Goal: Information Seeking & Learning: Find contact information

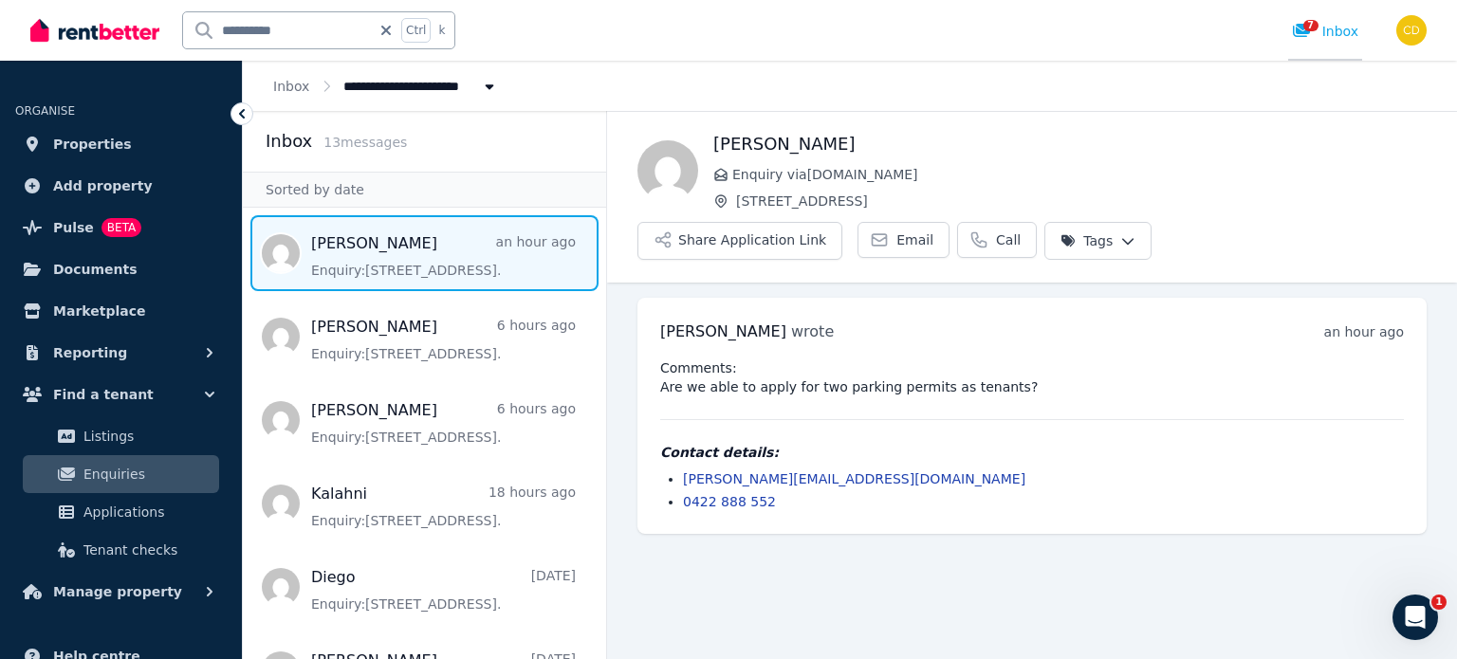
click at [1309, 35] on icon at bounding box center [1301, 30] width 19 height 15
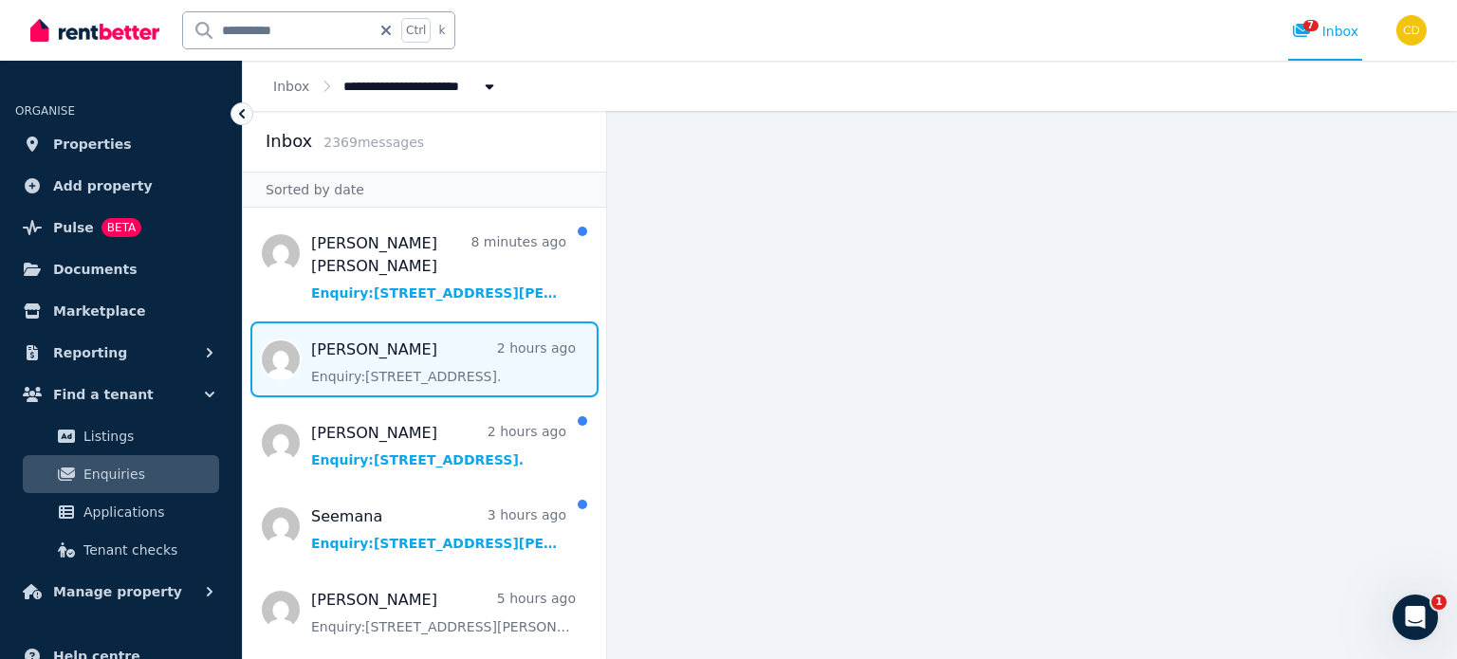
click at [386, 364] on span "Message list" at bounding box center [424, 360] width 363 height 76
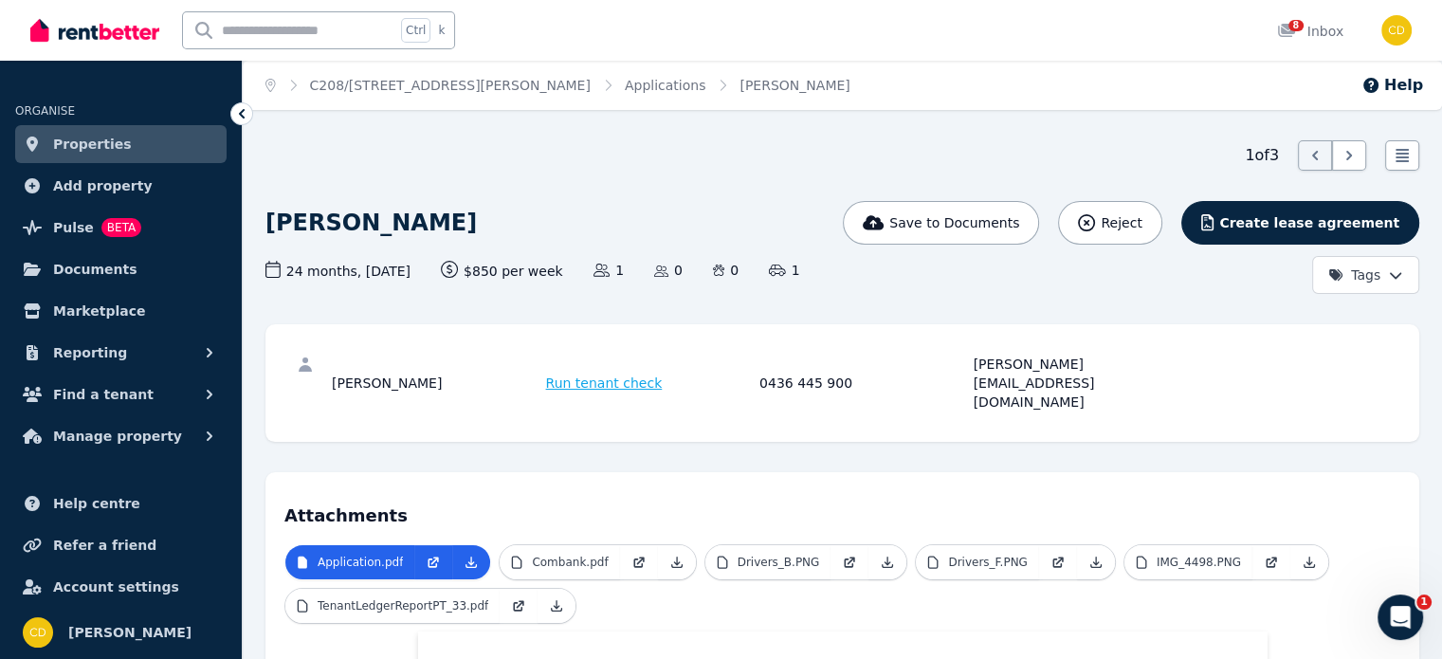
click at [1013, 369] on div "john@opasfinance.com.au" at bounding box center [1078, 383] width 209 height 57
drag, startPoint x: 968, startPoint y: 371, endPoint x: 1170, endPoint y: 375, distance: 202.0
click at [1170, 375] on div "Yehia Hamed Run tenant check 0436 445 900 john@opasfinance.com.au" at bounding box center [843, 383] width 1116 height 80
copy div "john@opasfinance.com.au"
click at [476, 348] on div "Yehia Hamed Run tenant check 0436 445 900 john@opasfinance.com.au" at bounding box center [843, 383] width 1116 height 80
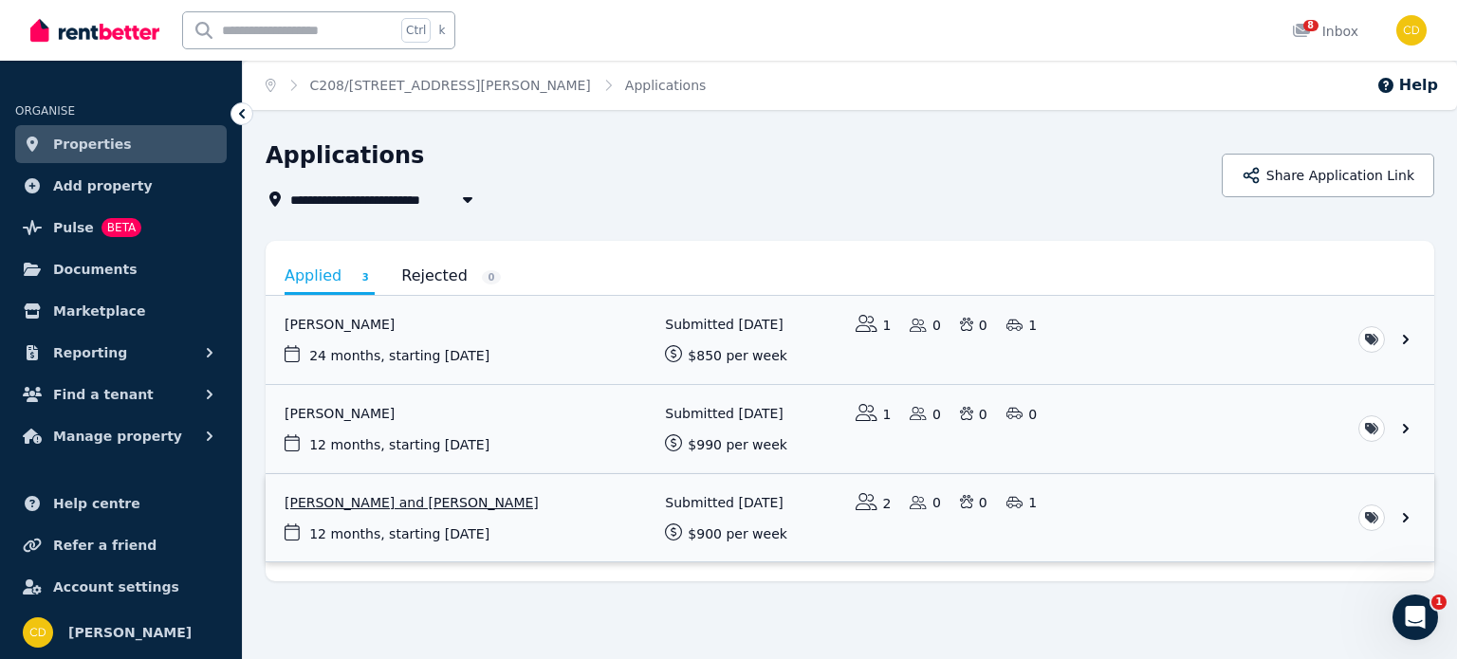
click at [618, 488] on link "View application: Michelle Daoud and Anthony Bek" at bounding box center [850, 518] width 1168 height 88
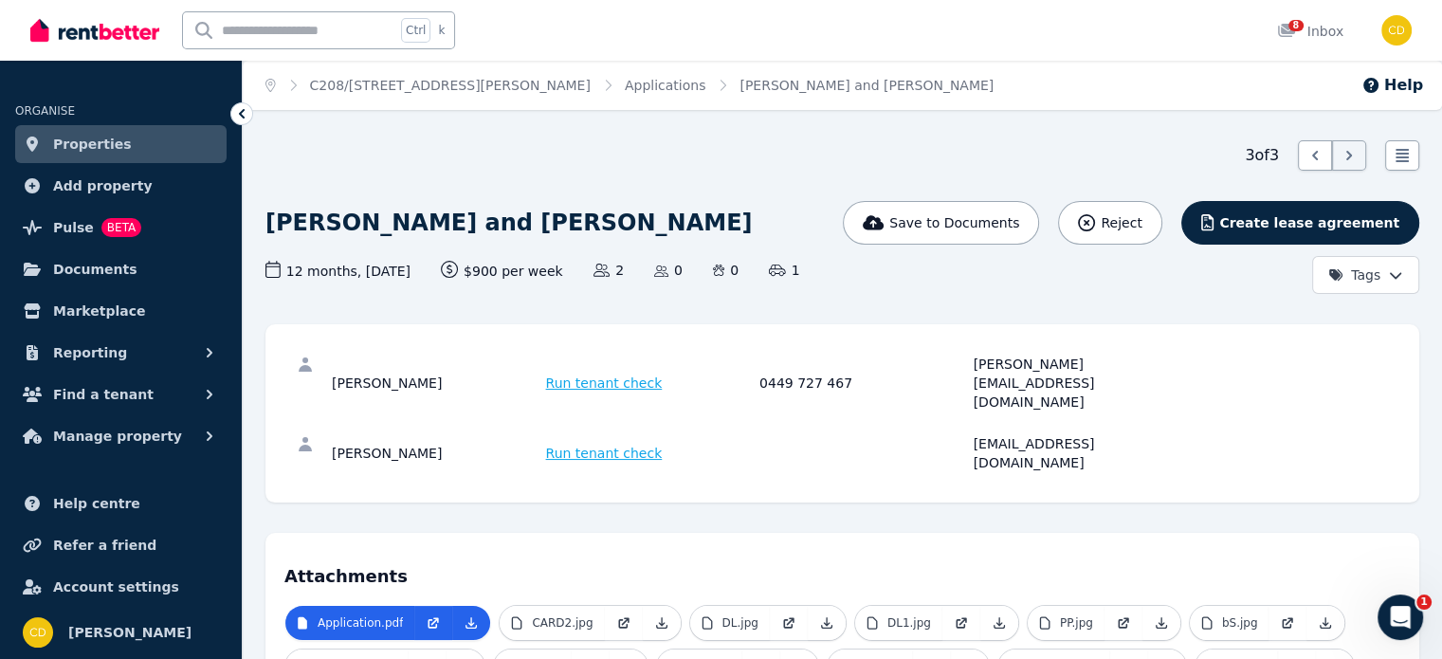
click at [927, 376] on div "Michelle Daoud Run tenant check 0449 727 467 michelle.daoud1@outlook.com" at bounding box center [843, 383] width 1116 height 80
drag, startPoint x: 1019, startPoint y: 367, endPoint x: 1218, endPoint y: 359, distance: 199.3
click at [1218, 359] on div "Michelle Daoud Run tenant check 0449 727 467 michelle.daoud1@outlook.com" at bounding box center [843, 383] width 1116 height 80
copy div "michelle.daoud1@outlook.com"
drag, startPoint x: 968, startPoint y: 405, endPoint x: 320, endPoint y: 311, distance: 655.5
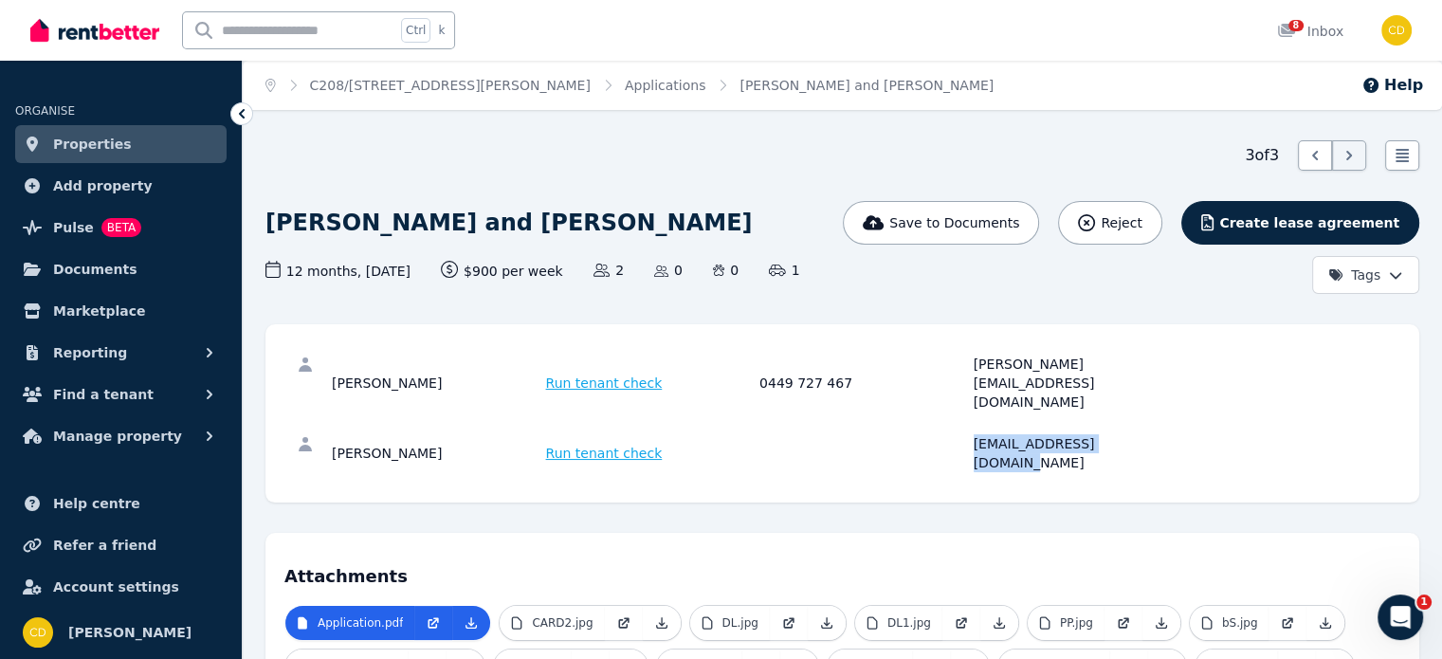
click at [1176, 434] on div "Anthony Bek Run tenant check bekcongroup@outlook.com" at bounding box center [757, 453] width 850 height 38
copy div "bekcongroup@outlook.com"
click at [1271, 29] on div "8 Inbox" at bounding box center [1299, 30] width 97 height 61
click at [1305, 15] on link "8 Inbox" at bounding box center [1311, 30] width 74 height 61
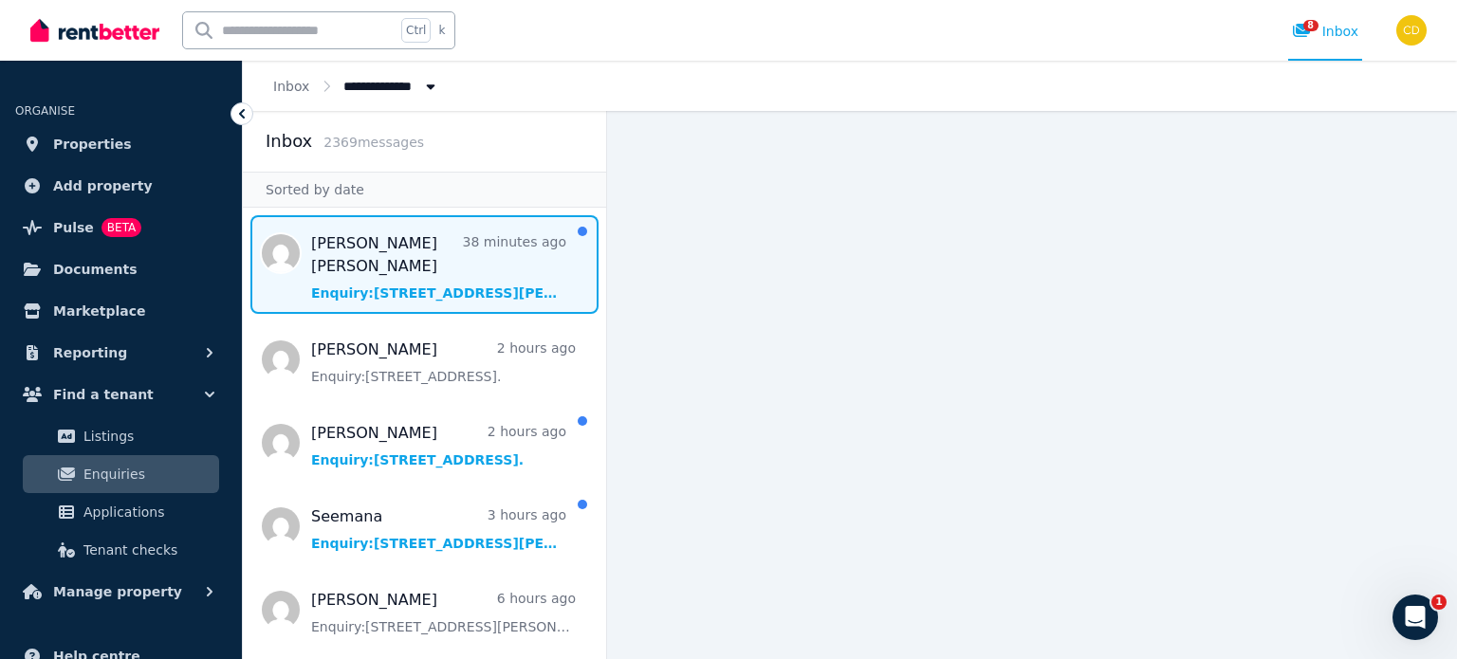
click at [352, 248] on span "Message list" at bounding box center [424, 264] width 363 height 99
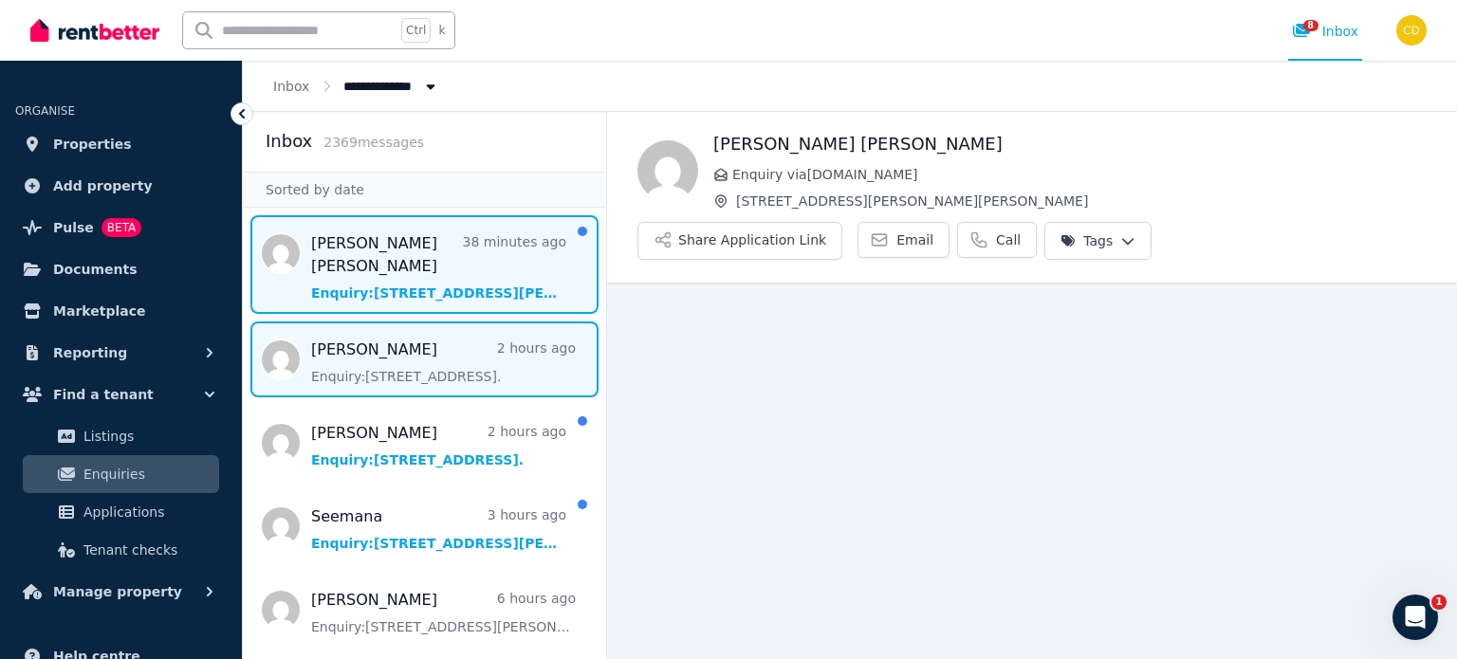
click at [351, 345] on span "Message list" at bounding box center [424, 360] width 363 height 76
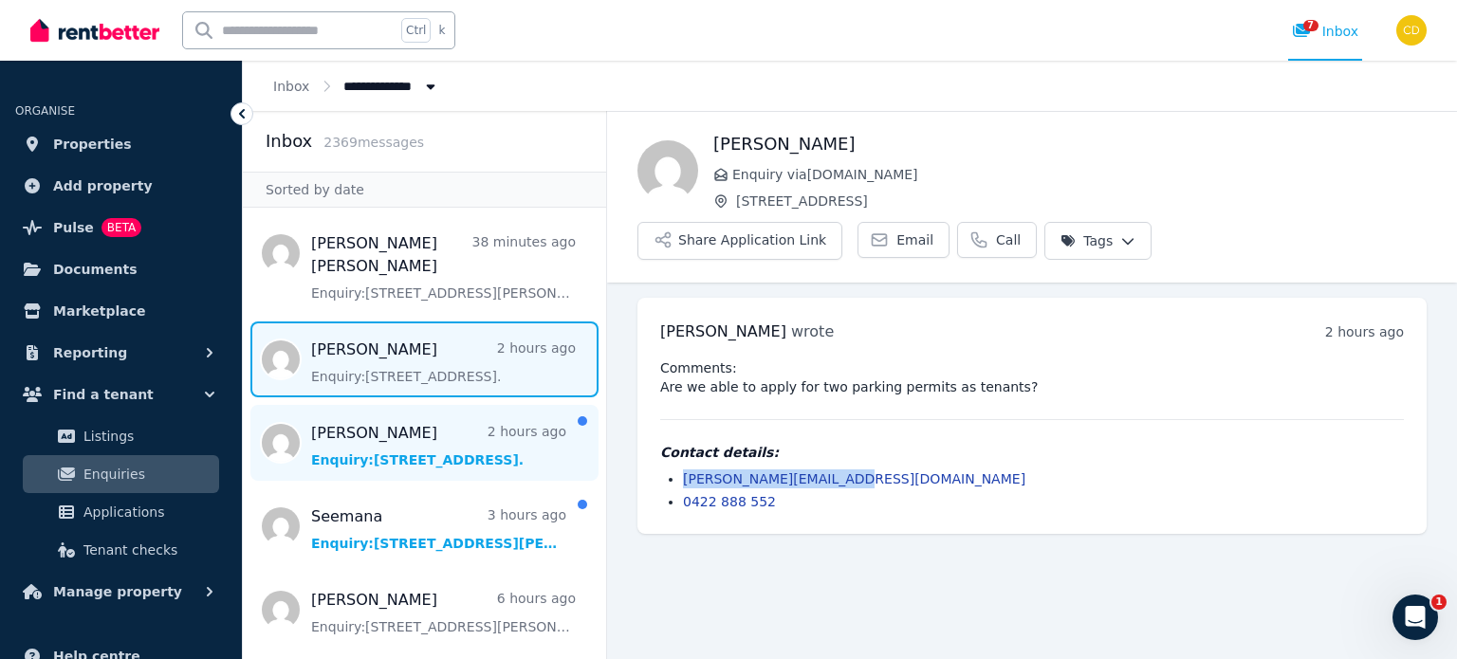
drag, startPoint x: 677, startPoint y: 420, endPoint x: 497, endPoint y: 429, distance: 180.4
click at [657, 420] on div "mel wrote 2 hours ago 12:27 pm on Fri, 5 Sep 2025 Comments: Are we able to appl…" at bounding box center [1031, 416] width 789 height 236
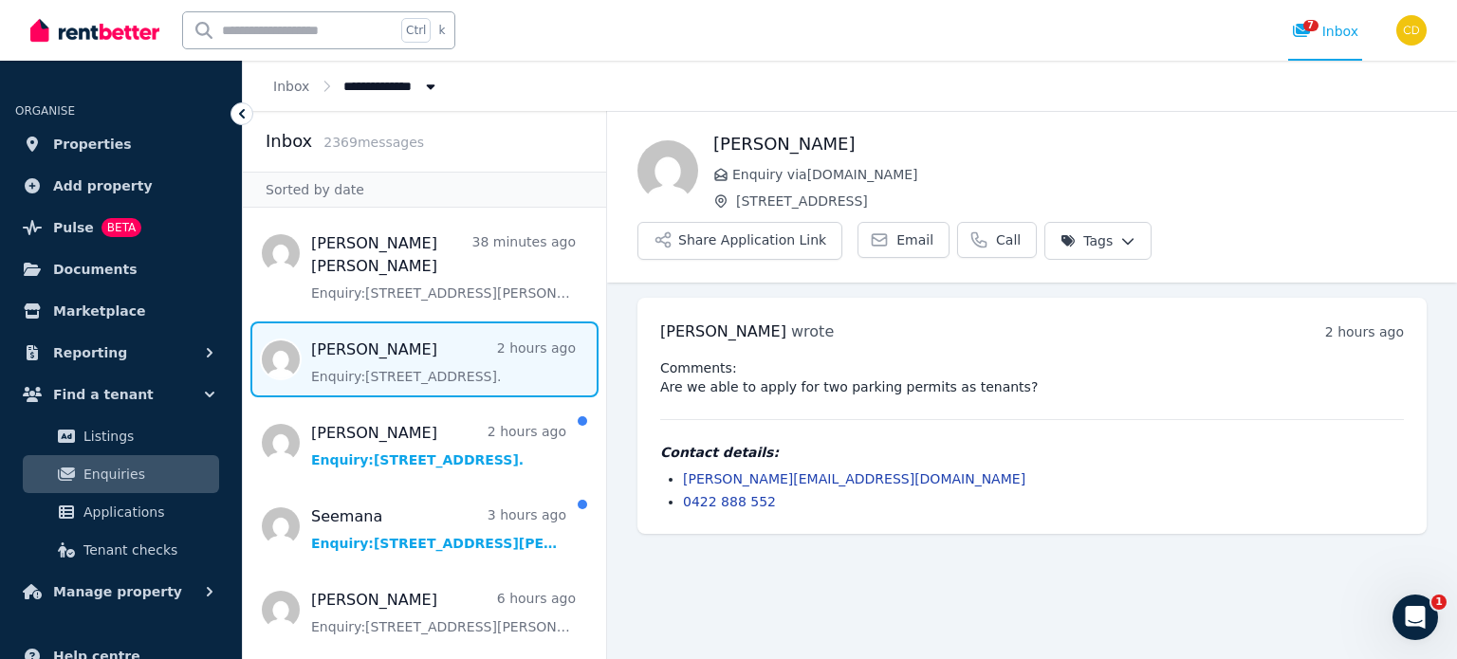
click at [341, 28] on input "text" at bounding box center [289, 30] width 212 height 36
type input "*"
type input "**********"
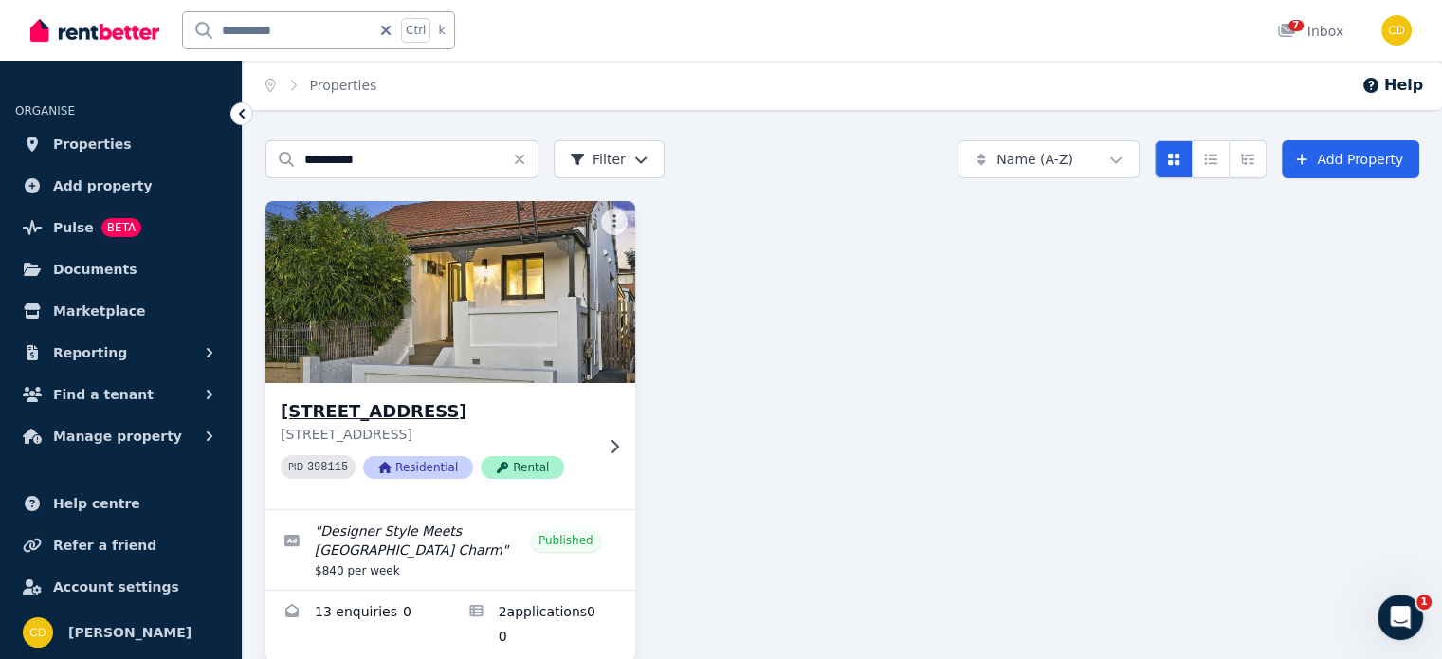
click at [447, 405] on h3 "[STREET_ADDRESS]" at bounding box center [437, 411] width 313 height 27
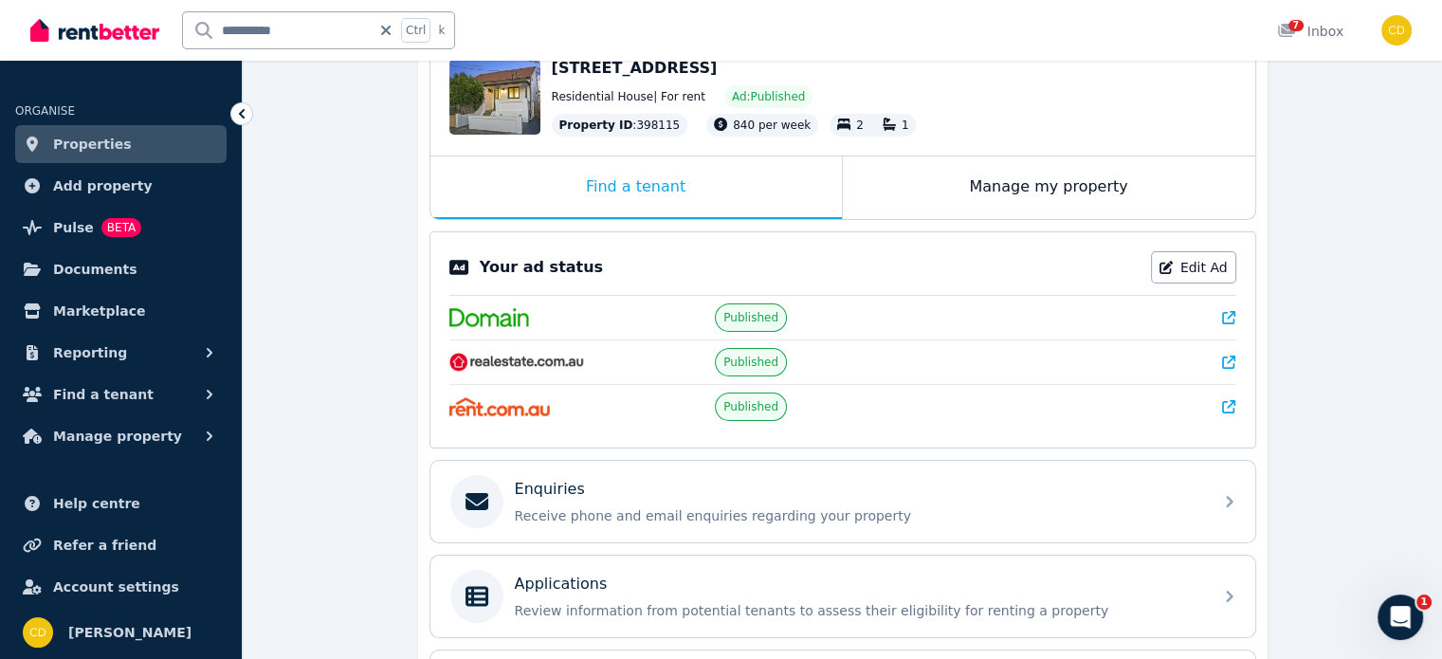
scroll to position [379, 0]
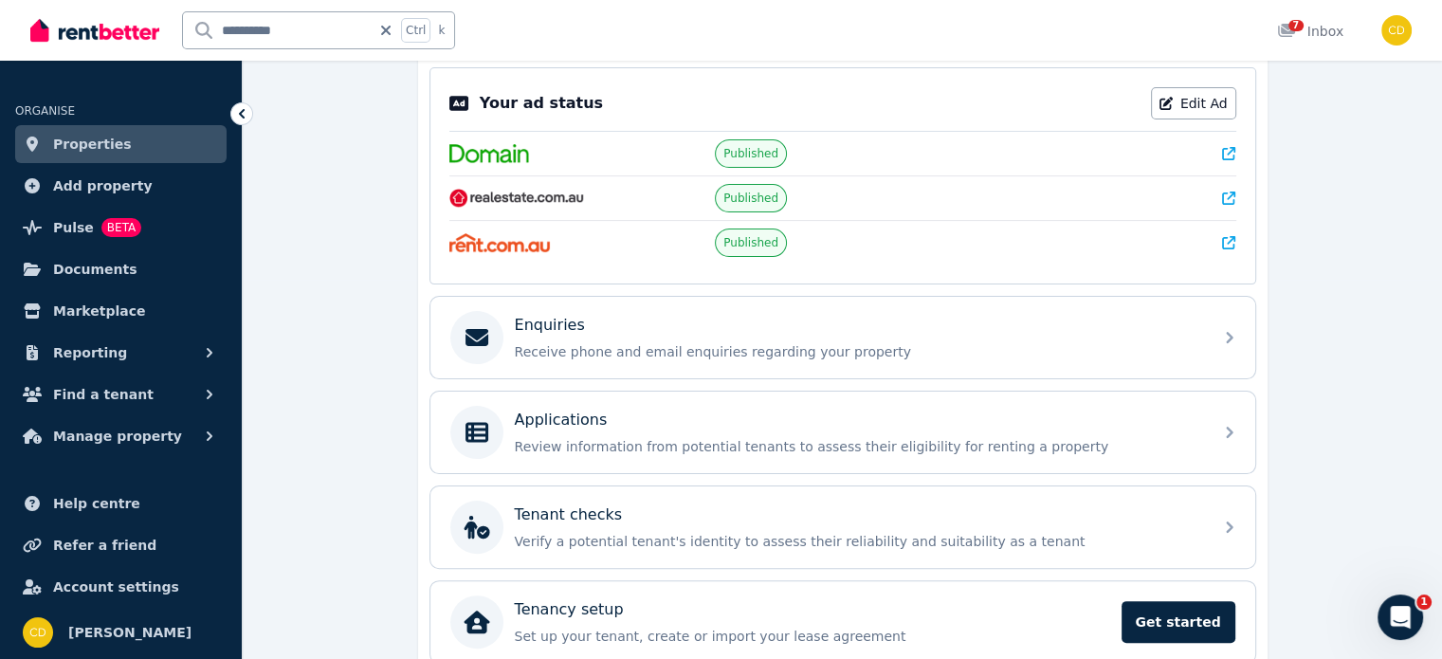
click at [1230, 150] on icon at bounding box center [1228, 153] width 13 height 13
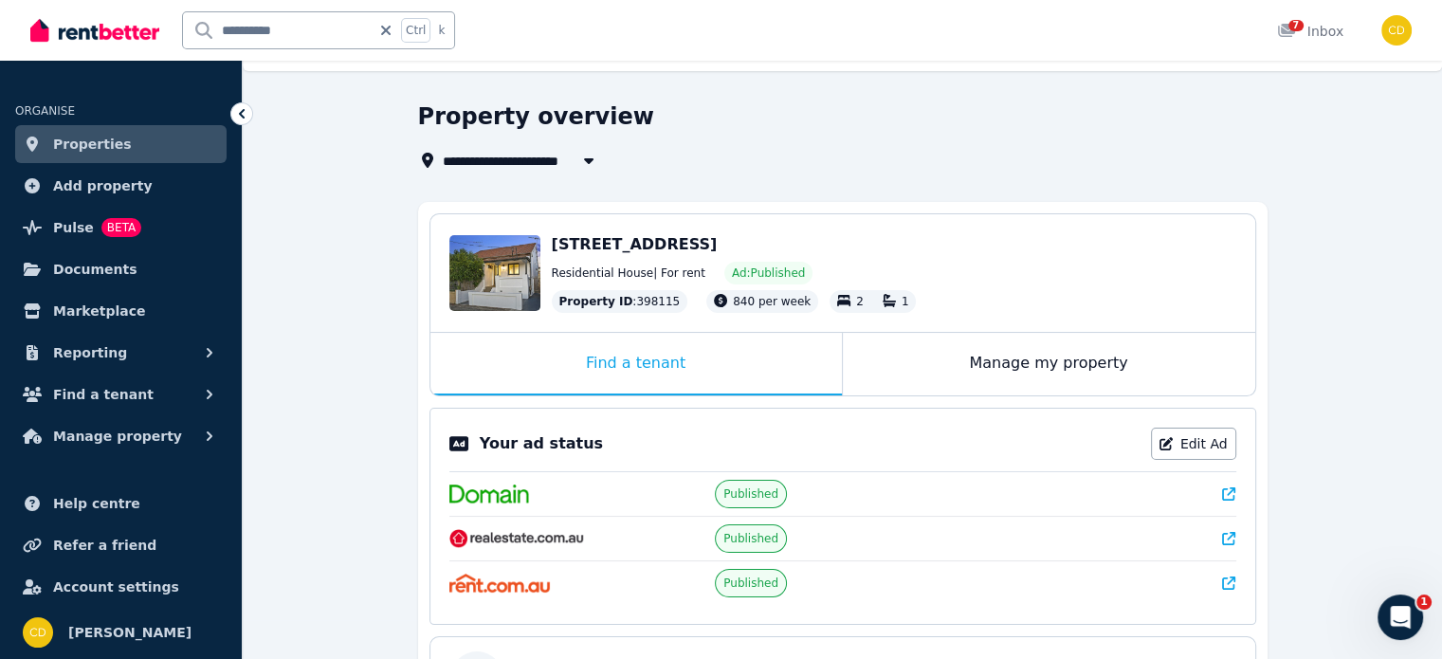
scroll to position [0, 0]
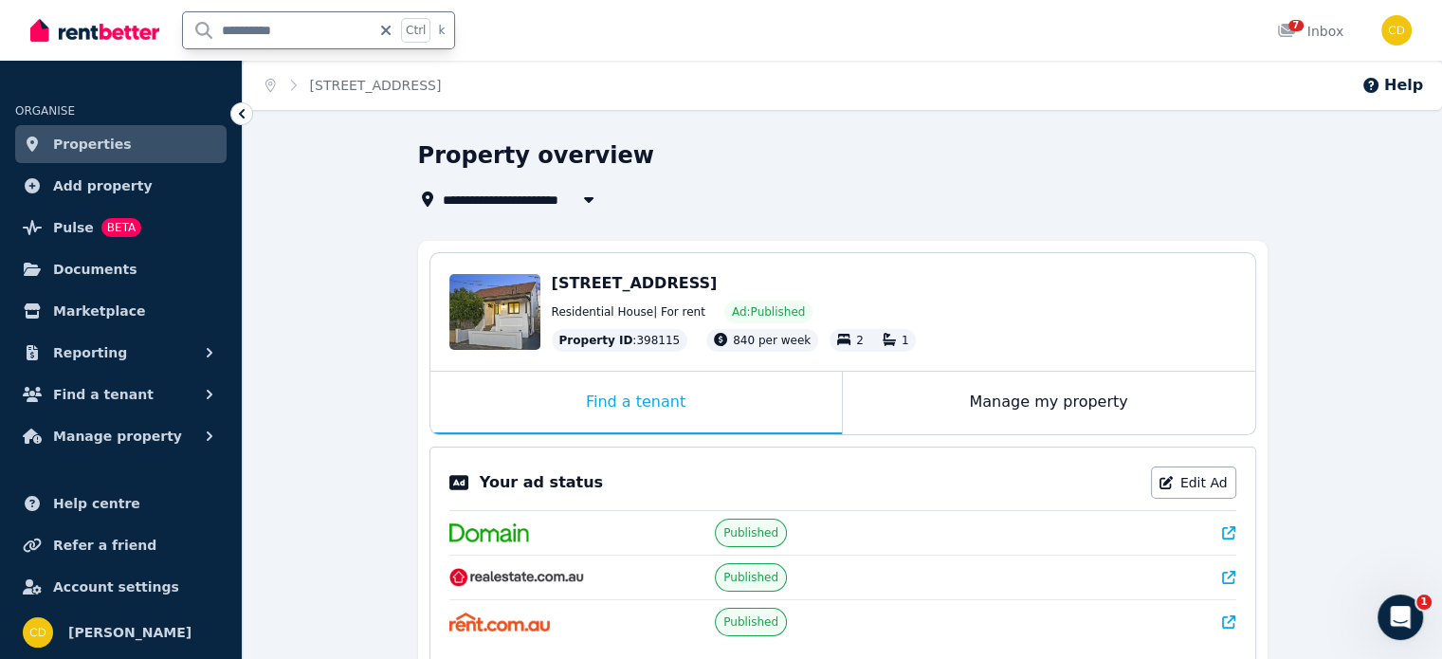
click at [294, 27] on input "**********" at bounding box center [277, 30] width 188 height 36
type input "**"
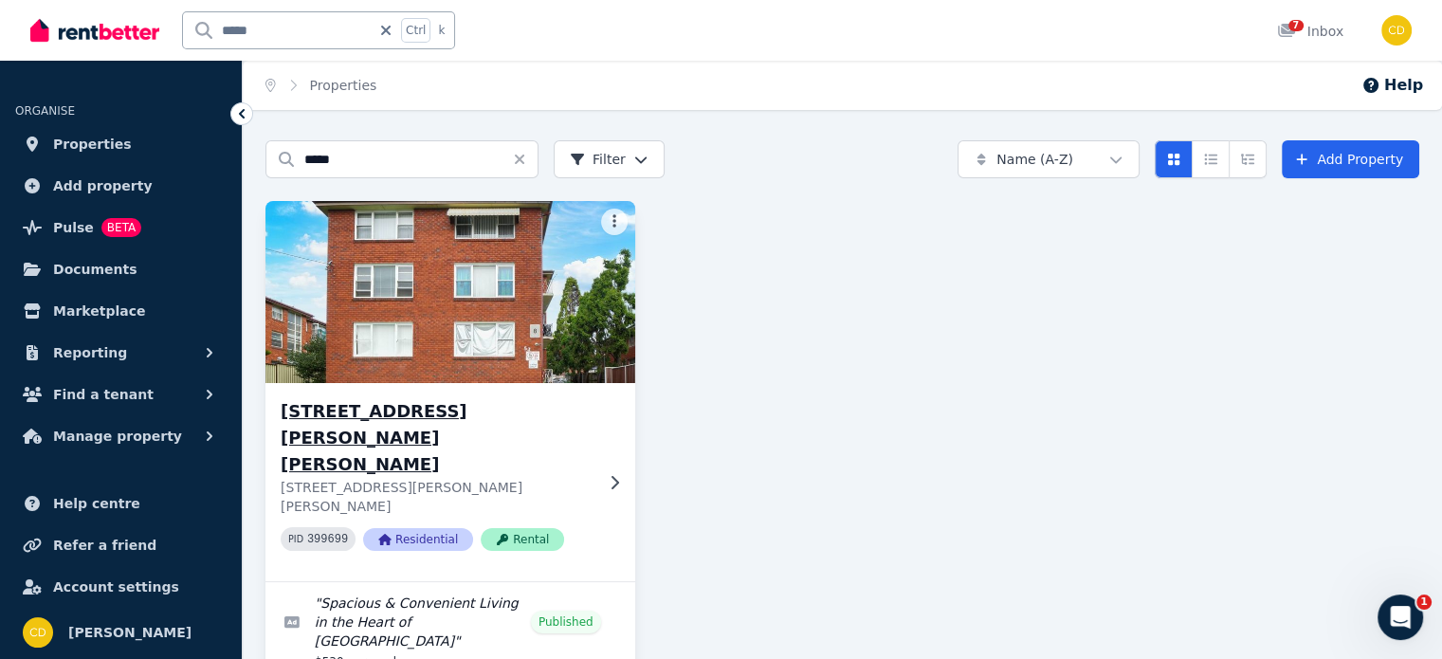
click at [457, 416] on h3 "[STREET_ADDRESS][PERSON_NAME][PERSON_NAME]" at bounding box center [437, 438] width 313 height 80
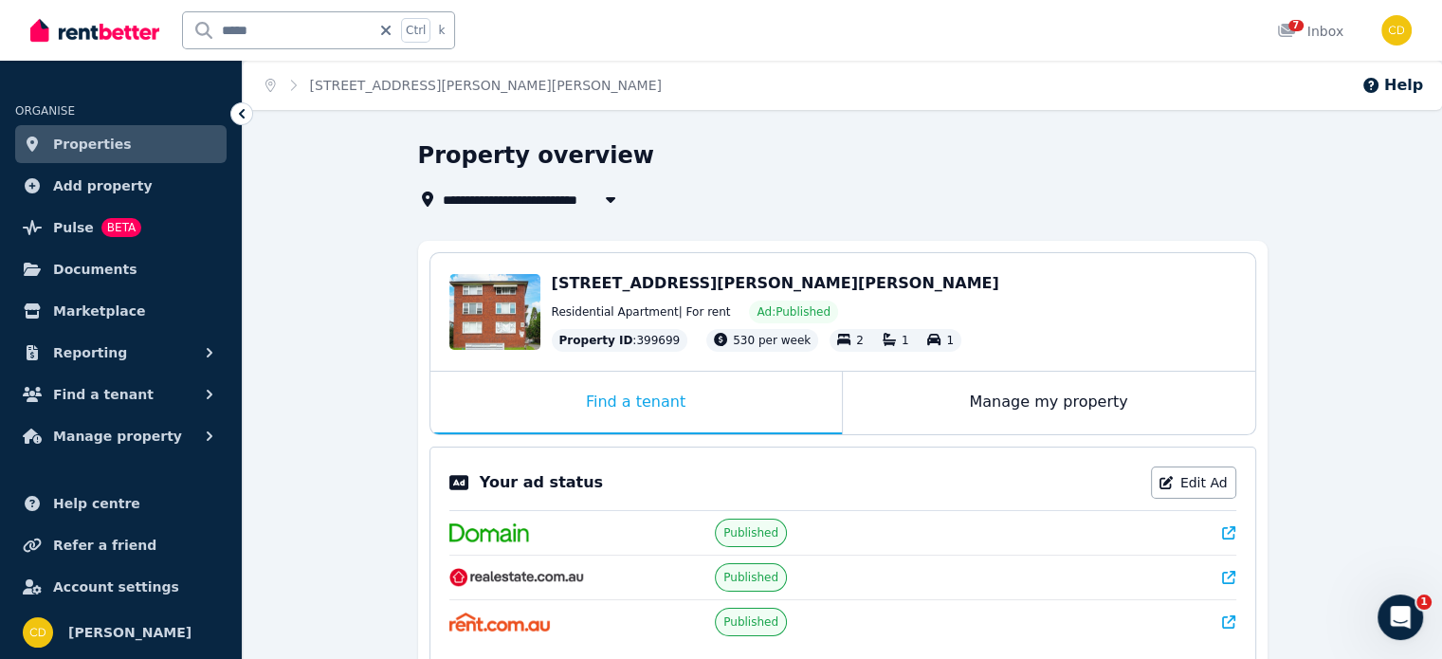
click at [1230, 529] on icon at bounding box center [1228, 532] width 13 height 13
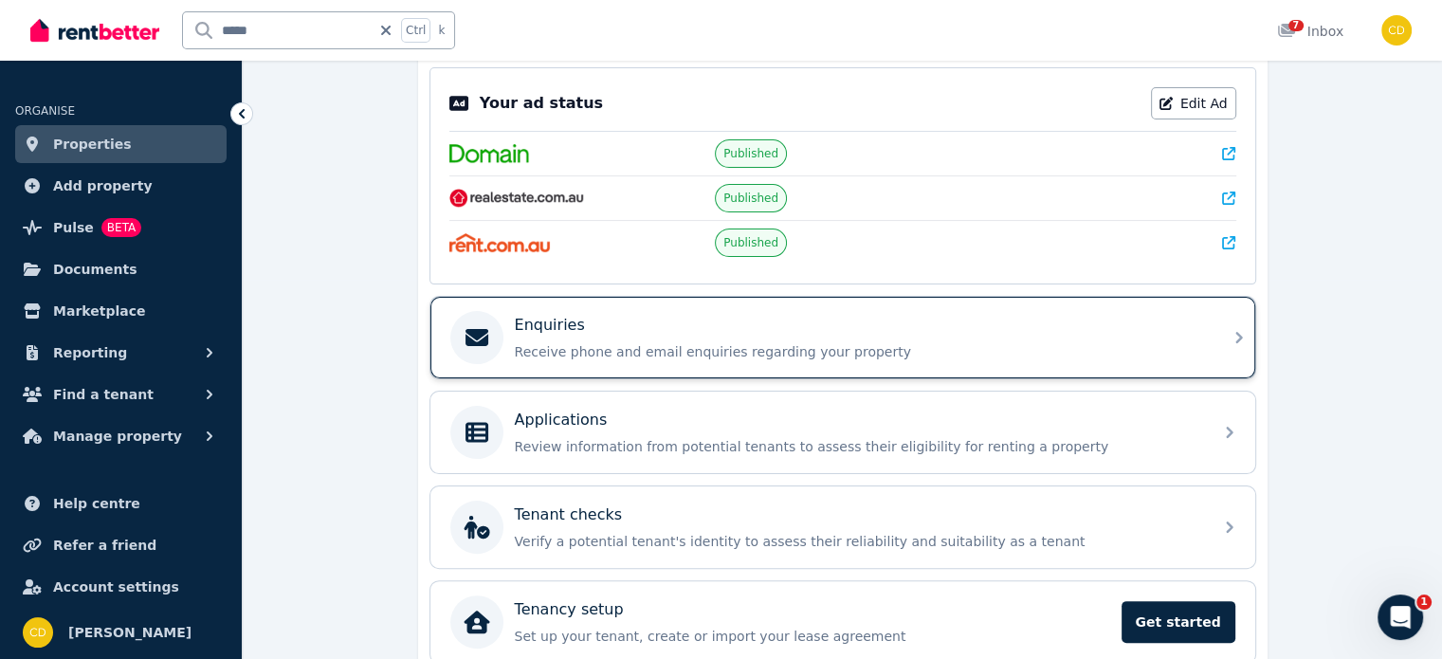
click at [676, 346] on p "Receive phone and email enquiries regarding your property" at bounding box center [858, 351] width 687 height 19
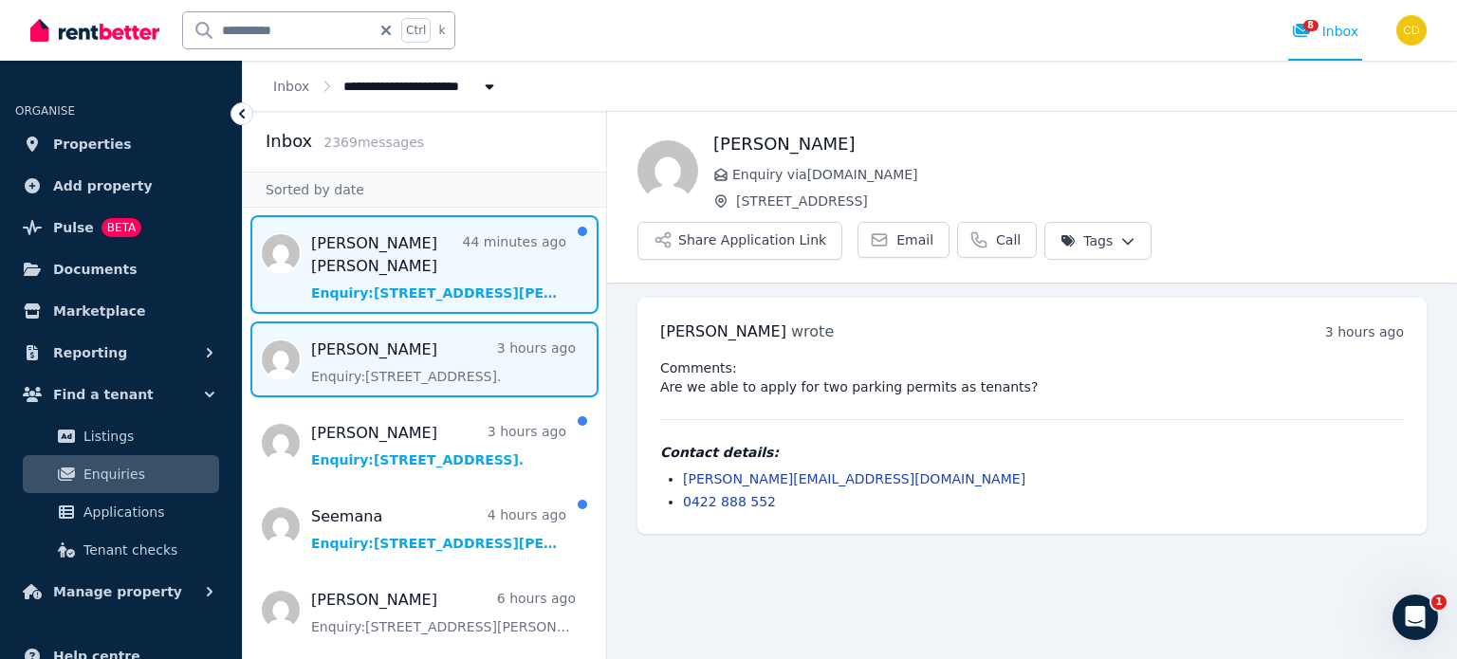
click at [450, 271] on span "Message list" at bounding box center [424, 264] width 363 height 99
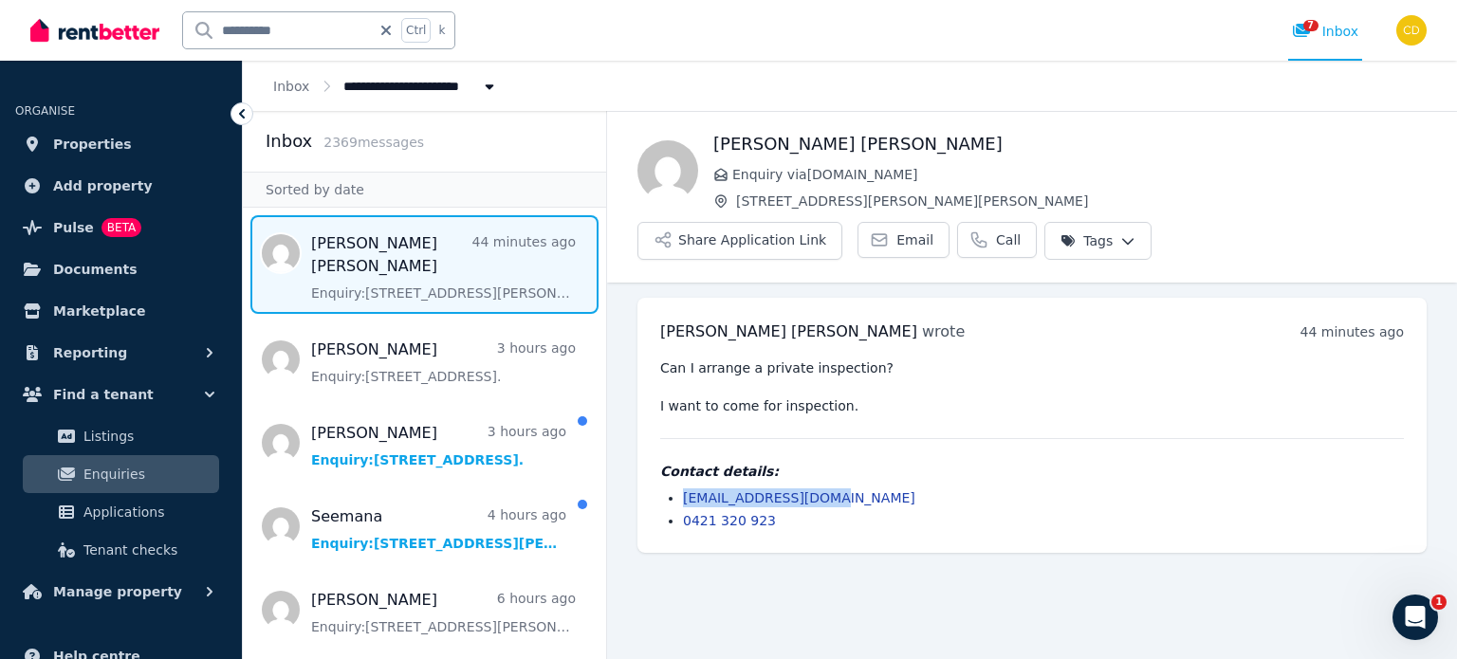
drag, startPoint x: 857, startPoint y: 473, endPoint x: 675, endPoint y: 463, distance: 182.4
click at [675, 463] on div "Contact details: [EMAIL_ADDRESS][DOMAIN_NAME] 0421 320 923" at bounding box center [1032, 496] width 744 height 68
copy link "[EMAIL_ADDRESS][DOMAIN_NAME]"
click at [335, 28] on input "**********" at bounding box center [277, 30] width 188 height 36
type input "*********"
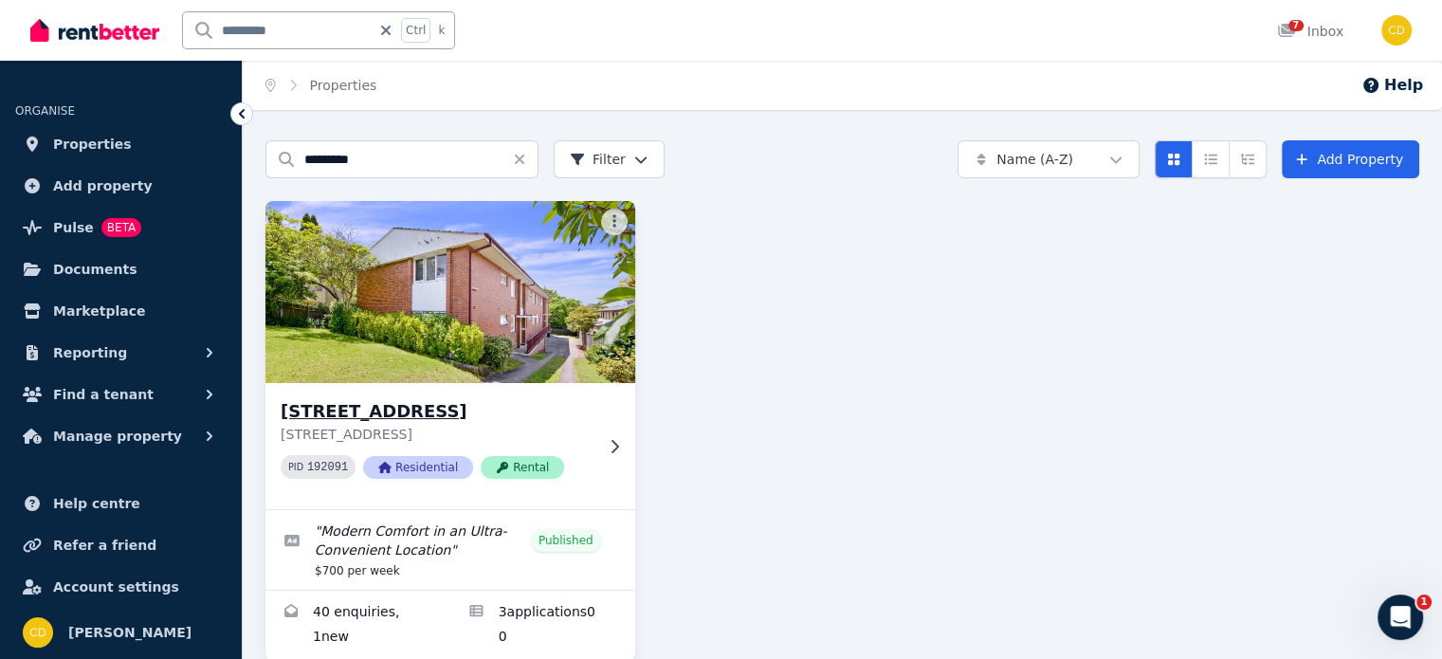
click at [487, 414] on h3 "[STREET_ADDRESS]" at bounding box center [437, 411] width 313 height 27
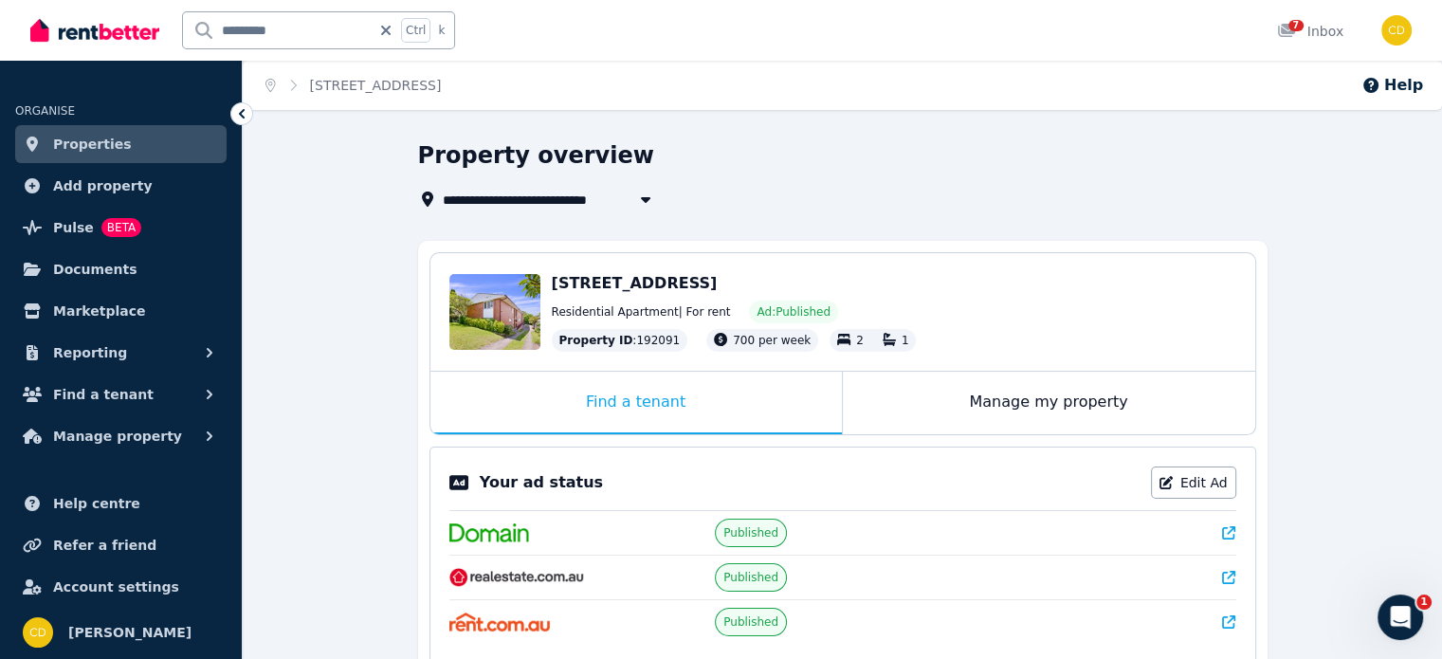
click at [1222, 526] on icon at bounding box center [1228, 532] width 13 height 13
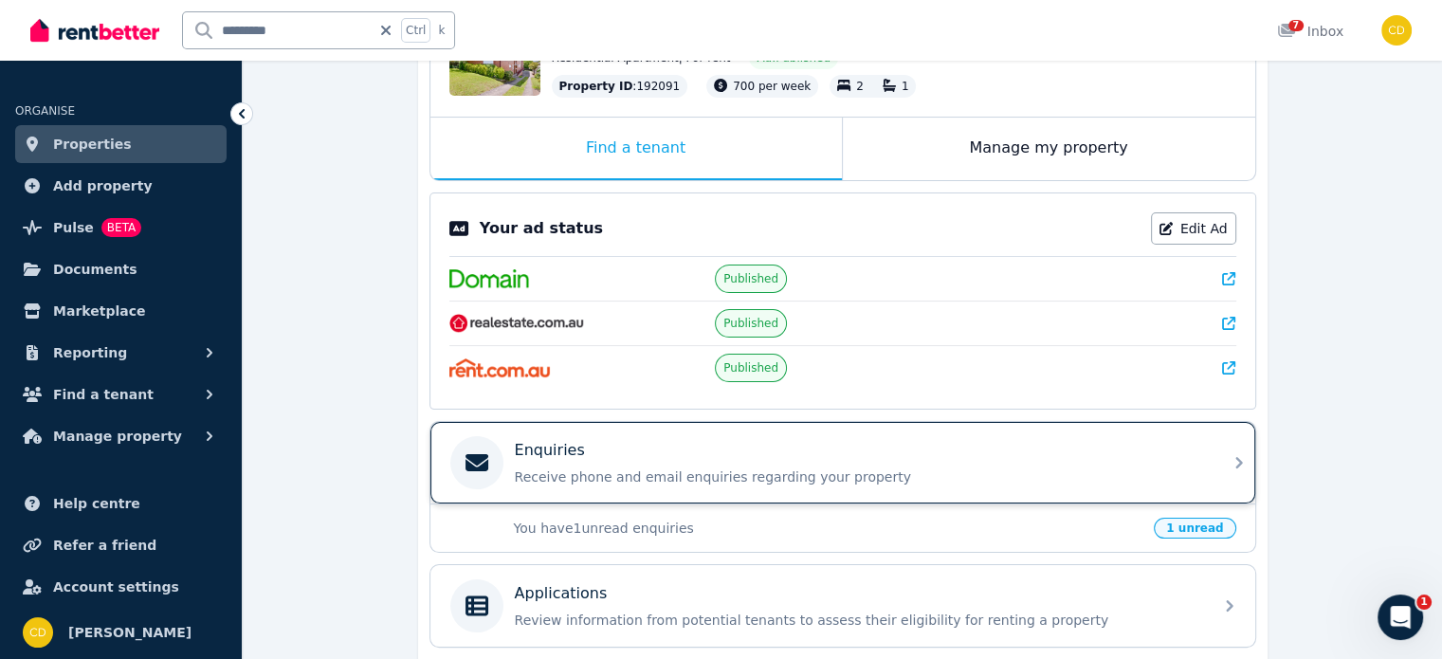
scroll to position [285, 0]
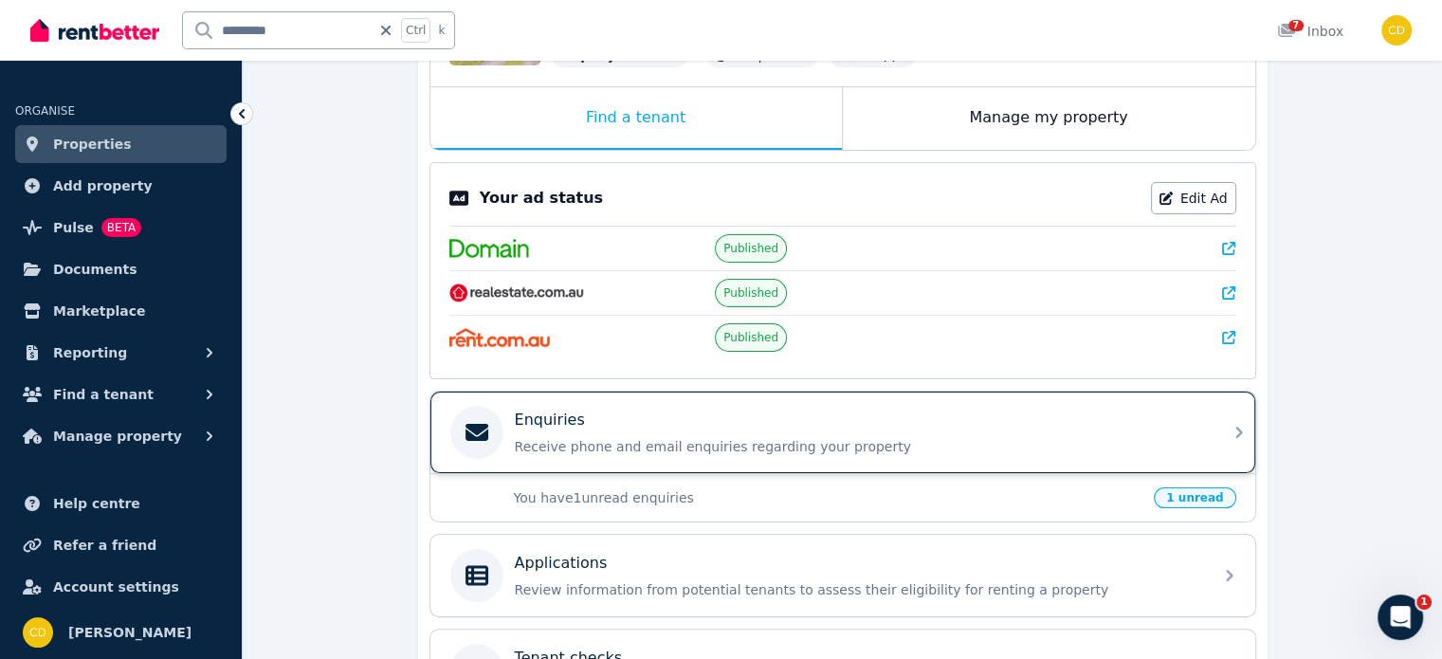
click at [651, 432] on div "Enquiries Receive phone and email enquiries regarding your property" at bounding box center [858, 432] width 687 height 47
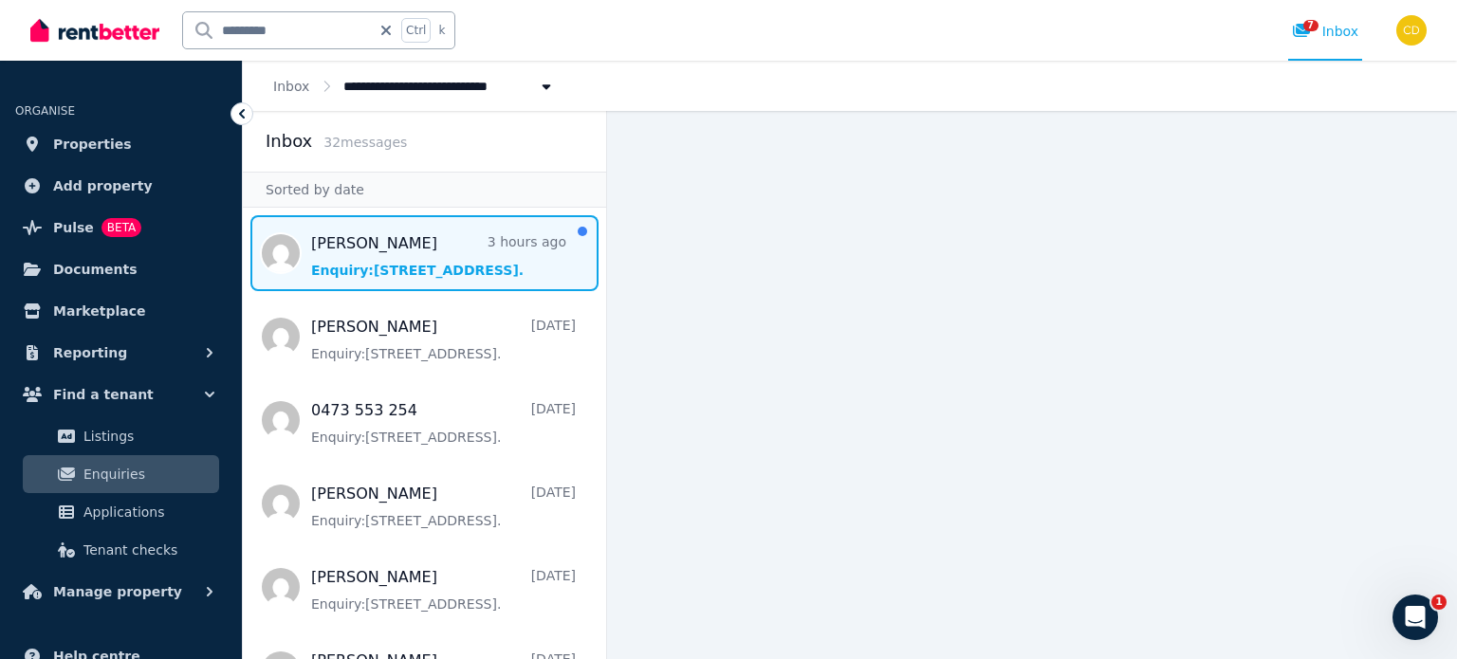
click at [440, 268] on span "Message list" at bounding box center [424, 253] width 363 height 76
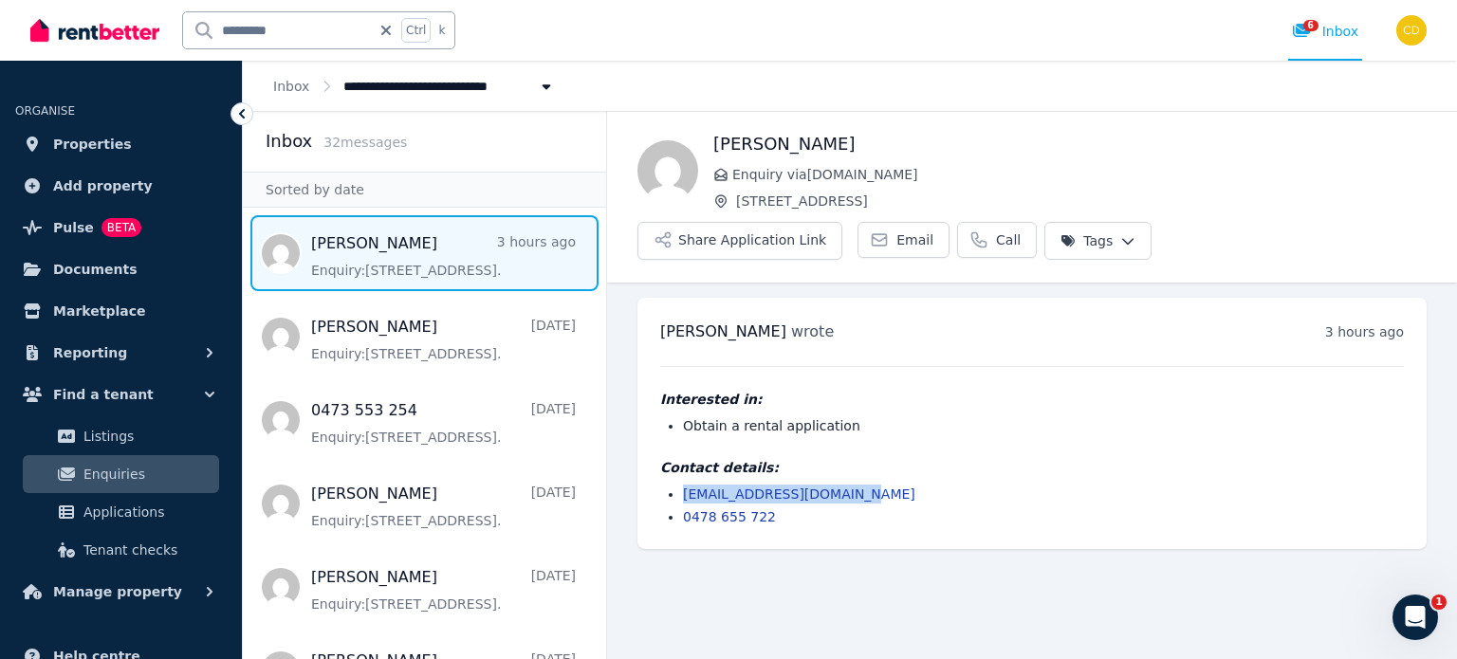
drag, startPoint x: 874, startPoint y: 438, endPoint x: 658, endPoint y: 433, distance: 216.3
click at [658, 433] on div "[PERSON_NAME] wrote 3 hours ago 12:23 pm [DATE][DATE] Interested in: Obtain a r…" at bounding box center [1031, 423] width 789 height 251
copy link "[EMAIL_ADDRESS][DOMAIN_NAME]"
click at [1316, 37] on div "6" at bounding box center [1307, 31] width 30 height 19
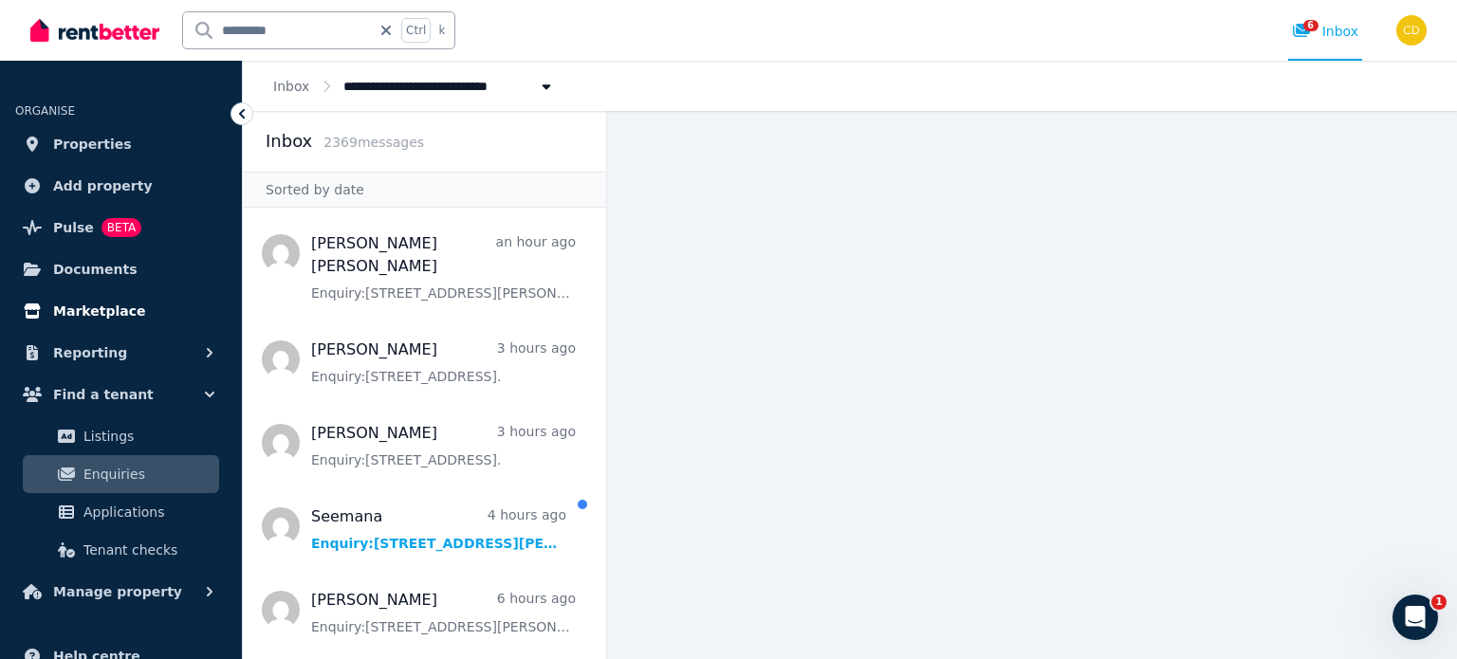
click at [118, 325] on link "Marketplace" at bounding box center [120, 311] width 211 height 38
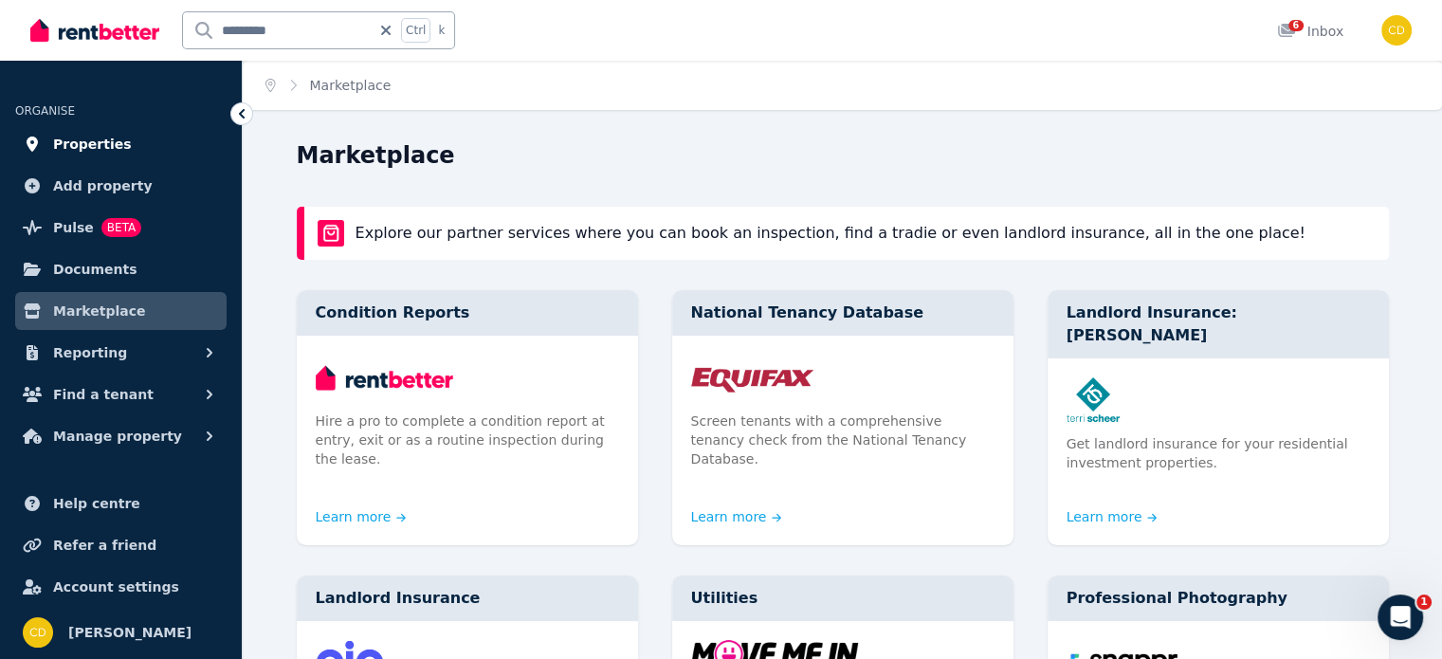
click at [112, 139] on span "Properties" at bounding box center [92, 144] width 79 height 23
